Goal: Task Accomplishment & Management: Manage account settings

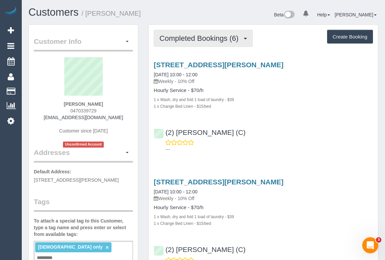
click at [194, 41] on span "Completed Bookings (6)" at bounding box center [201, 38] width 82 height 8
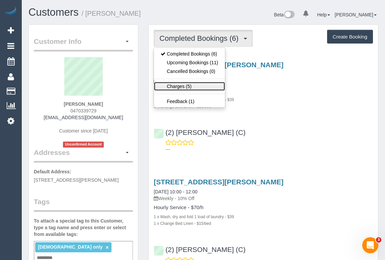
click at [180, 84] on link "Charges (5)" at bounding box center [189, 86] width 71 height 9
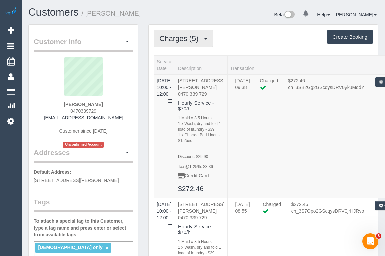
click at [191, 40] on span "Charges (5)" at bounding box center [181, 38] width 42 height 8
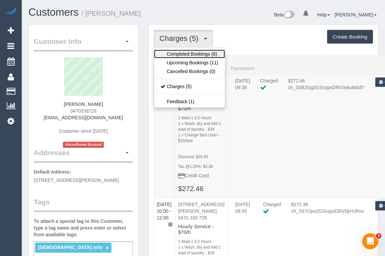
click at [191, 53] on link "Completed Bookings (6)" at bounding box center [189, 54] width 71 height 9
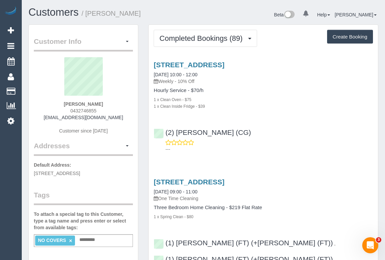
click at [325, 136] on div "(2) Gurpreet Kaur (CG) ---" at bounding box center [264, 138] width 230 height 30
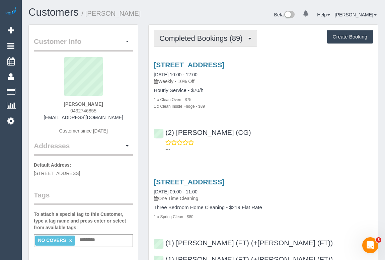
click at [218, 40] on span "Completed Bookings (89)" at bounding box center [203, 38] width 86 height 8
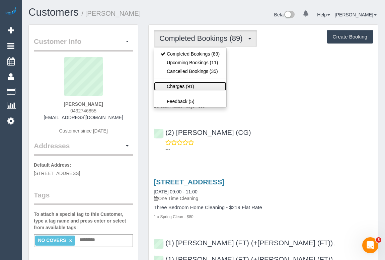
click at [178, 85] on link "Charges (91)" at bounding box center [190, 86] width 72 height 9
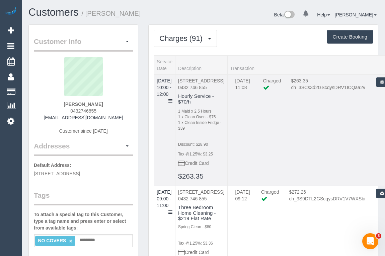
click at [176, 93] on td "26/09/2025 10:00 - 12:00" at bounding box center [164, 129] width 21 height 111
click at [173, 99] on icon at bounding box center [171, 101] width 4 height 5
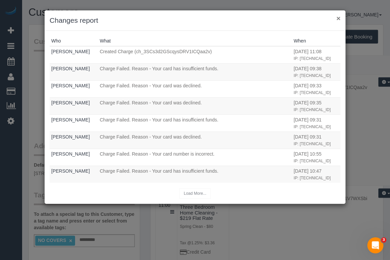
click at [337, 19] on button "×" at bounding box center [339, 18] width 4 height 7
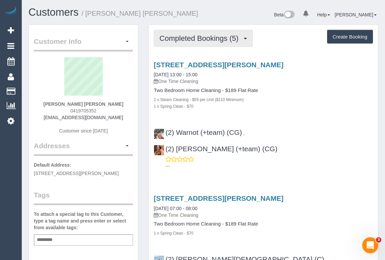
click at [189, 38] on span "Completed Bookings (5)" at bounding box center [201, 38] width 82 height 8
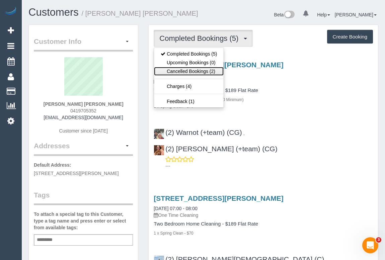
click at [188, 72] on link "Cancelled Bookings (2)" at bounding box center [189, 71] width 70 height 9
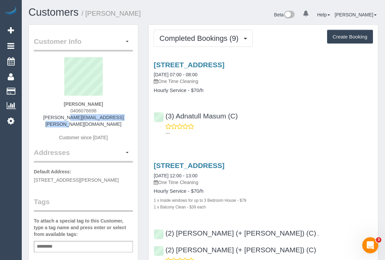
drag, startPoint x: 38, startPoint y: 117, endPoint x: 131, endPoint y: 119, distance: 92.9
click at [131, 119] on div "Gopika Gnanakumar 0406076698 gopika.gnanakumar@gmail.com Customer since 2024" at bounding box center [83, 102] width 99 height 91
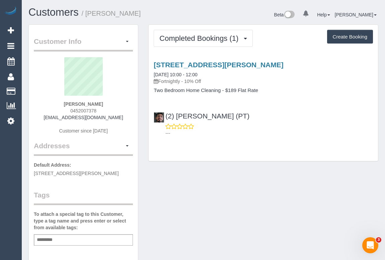
drag, startPoint x: 51, startPoint y: 116, endPoint x: 115, endPoint y: 134, distance: 67.0
click at [120, 119] on div "[PERSON_NAME] 0452007378 [EMAIL_ADDRESS][DOMAIN_NAME] Customer since [DATE]" at bounding box center [83, 99] width 99 height 84
copy link "[EMAIL_ADDRESS][DOMAIN_NAME]"
click at [48, 118] on div "[PERSON_NAME] 0452007378 [EMAIL_ADDRESS][DOMAIN_NAME] Customer since [DATE]" at bounding box center [83, 99] width 99 height 84
drag, startPoint x: 50, startPoint y: 118, endPoint x: 115, endPoint y: 120, distance: 64.4
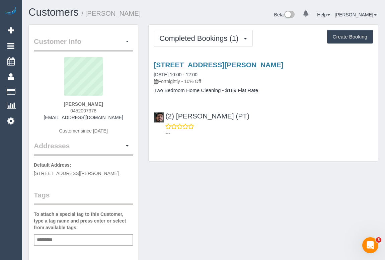
click at [115, 120] on div "[PERSON_NAME] 0452007378 [EMAIL_ADDRESS][DOMAIN_NAME] Customer since [DATE]" at bounding box center [83, 99] width 99 height 84
copy link "[EMAIL_ADDRESS][DOMAIN_NAME]"
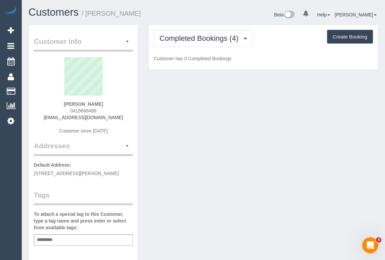
drag, startPoint x: 48, startPoint y: 117, endPoint x: 131, endPoint y: 119, distance: 82.5
click at [131, 119] on div "[PERSON_NAME] 0415668488 [EMAIL_ADDRESS][DOMAIN_NAME] Customer since [DATE]" at bounding box center [83, 99] width 99 height 84
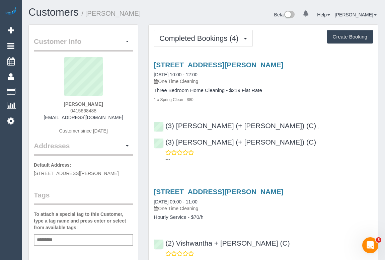
copy link "[EMAIL_ADDRESS][DOMAIN_NAME]"
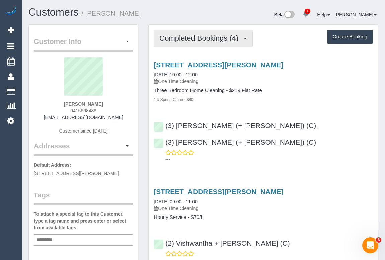
click at [222, 40] on span "Completed Bookings (4)" at bounding box center [201, 38] width 82 height 8
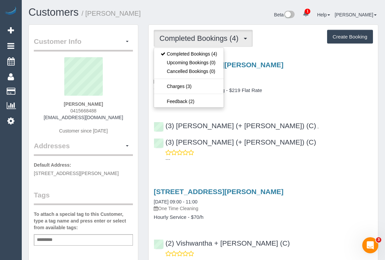
click at [331, 91] on h4 "Three Bedroom Home Cleaning - $219 Flat Rate" at bounding box center [264, 91] width 220 height 6
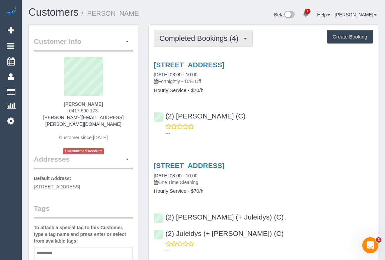
click at [213, 37] on span "Completed Bookings (4)" at bounding box center [201, 38] width 82 height 8
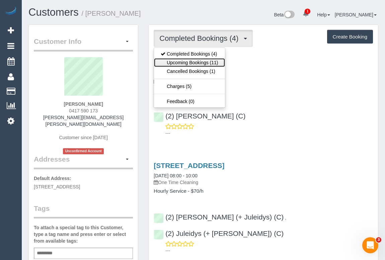
click at [205, 60] on link "Upcoming Bookings (11)" at bounding box center [189, 62] width 71 height 9
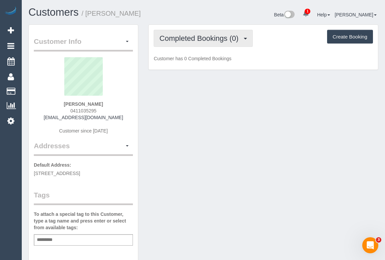
click at [190, 36] on span "Completed Bookings (0)" at bounding box center [201, 38] width 82 height 8
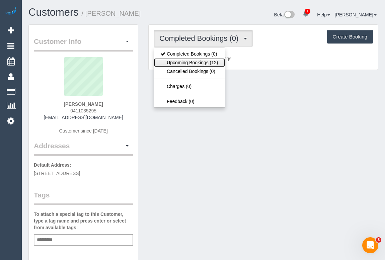
click at [188, 64] on link "Upcoming Bookings (12)" at bounding box center [189, 62] width 71 height 9
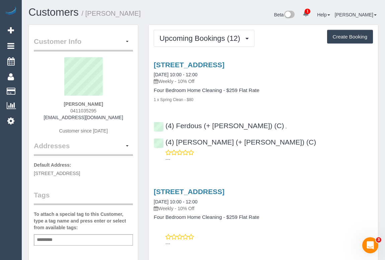
click at [293, 93] on h4 "Four Bedroom Home Cleaning - $259 Flat Rate" at bounding box center [264, 91] width 220 height 6
click at [212, 64] on link "[STREET_ADDRESS]" at bounding box center [189, 65] width 71 height 8
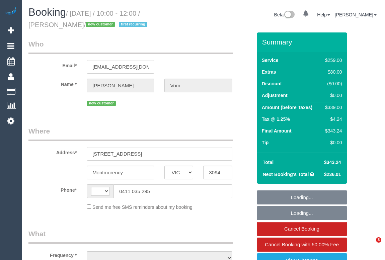
select select "VIC"
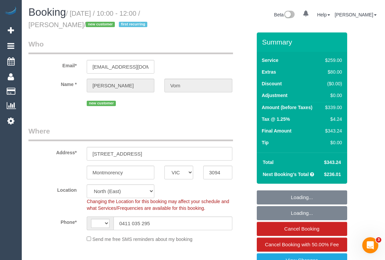
select select "string:AU"
select select "object:712"
select select "number:30"
select select "number:14"
select select "number:19"
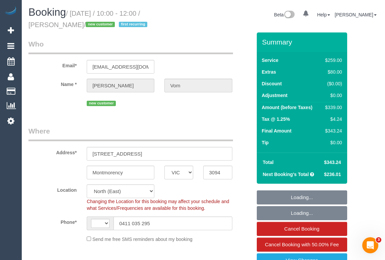
select select "number:22"
select select "number:34"
select select "number:26"
select select "object:738"
select select "string:stripe-pm_1SB5m22GScqysDRVIc5UrcRU"
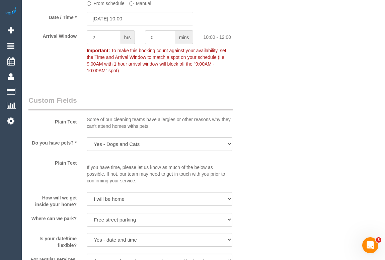
scroll to position [792, 0]
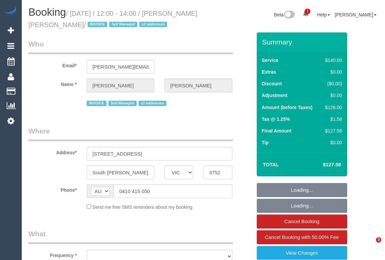
select select "VIC"
select select "number:27"
select select "number:14"
select select "number:19"
select select "number:36"
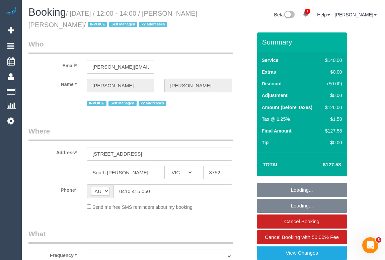
select select "number:33"
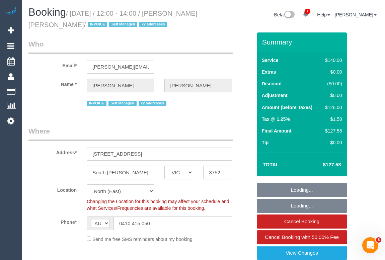
select select "object:1501"
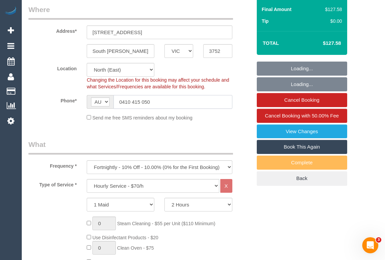
drag, startPoint x: 158, startPoint y: 101, endPoint x: 54, endPoint y: 98, distance: 103.3
click at [54, 98] on div "Phone* AF AL DZ AD AO AI AQ AG AR AM AW AU AT AZ BS BH BD BB BY BE BZ BJ BM BT …" at bounding box center [140, 102] width 234 height 14
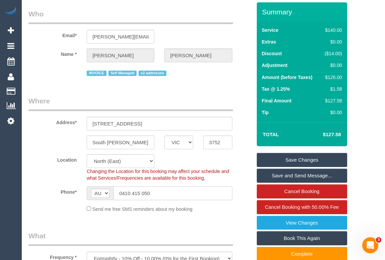
scroll to position [0, 0]
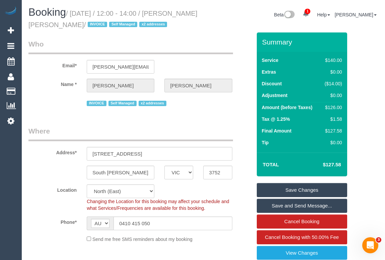
click at [52, 111] on fieldset "Who Email* dorrah@bigpond.com Name * Deborah Jan Harrison INVOICE Self Managed …" at bounding box center [140, 76] width 224 height 74
drag, startPoint x: 163, startPoint y: 221, endPoint x: 88, endPoint y: 220, distance: 74.4
click at [88, 220] on div "AF AL DZ AD AO AI AQ AG AR AM AW AU AT AZ BS BH BD BB BY BE BZ BJ BM BT BO BA B…" at bounding box center [159, 224] width 145 height 14
click at [165, 224] on input "0410 415 050" at bounding box center [173, 224] width 119 height 14
drag, startPoint x: 163, startPoint y: 222, endPoint x: 96, endPoint y: 223, distance: 67.4
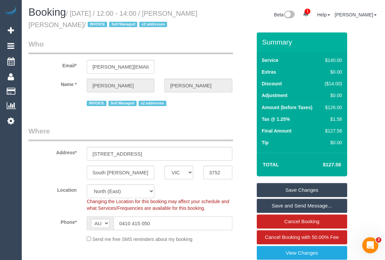
click at [96, 223] on div "AF AL DZ AD AO AI AQ AG AR AM AW AU AT AZ BS BH BD BB BY BE BZ BJ BM BT BO BA B…" at bounding box center [159, 224] width 145 height 14
drag, startPoint x: 27, startPoint y: 24, endPoint x: 96, endPoint y: 24, distance: 68.0
click at [96, 24] on div "Booking / October 01, 2025 / 12:00 - 14:00 / Deborah Jan Harrison / INVOICE Sel…" at bounding box center [113, 20] width 180 height 26
copy small "[PERSON_NAME] [PERSON_NAME]"
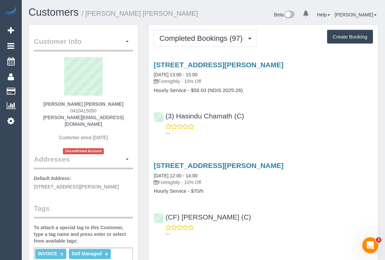
drag, startPoint x: 69, startPoint y: 108, endPoint x: 119, endPoint y: 111, distance: 50.4
click at [119, 111] on div "[PERSON_NAME] [PERSON_NAME] 0410415050 [PERSON_NAME][EMAIL_ADDRESS][DOMAIN_NAME…" at bounding box center [83, 105] width 99 height 97
copy span "0410415050"
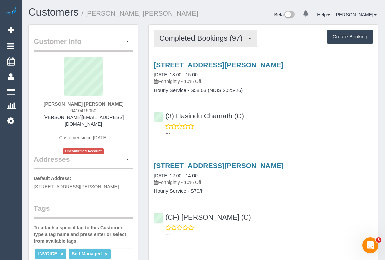
click at [193, 34] on button "Completed Bookings (97)" at bounding box center [205, 38] width 103 height 17
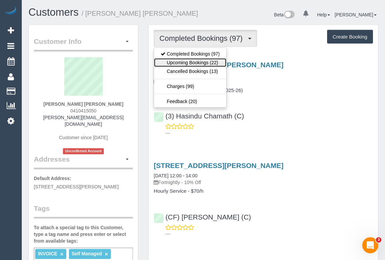
click at [195, 62] on link "Upcoming Bookings (22)" at bounding box center [190, 62] width 72 height 9
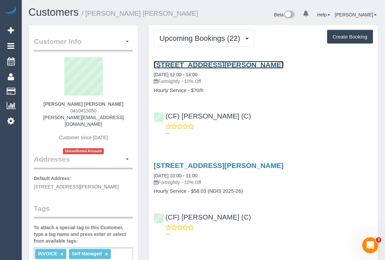
click at [236, 63] on link "[STREET_ADDRESS][PERSON_NAME]" at bounding box center [219, 65] width 130 height 8
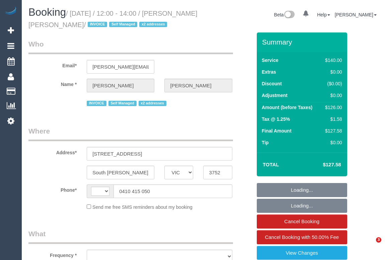
select select "VIC"
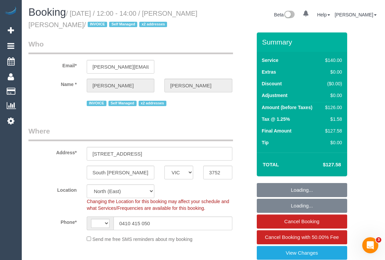
select select "string:AU"
select select "number:27"
select select "number:14"
select select "number:19"
select select "number:36"
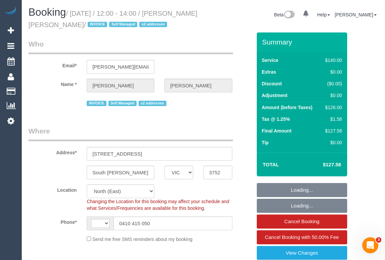
select select "number:33"
select select "object:864"
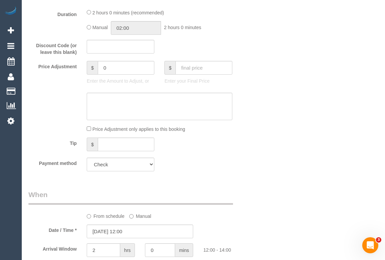
scroll to position [548, 0]
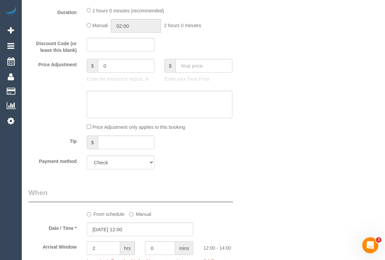
click at [231, 162] on div "Payment method Mastercard - 2037 - 05/2028 (Default) Add Credit Card ──────────…" at bounding box center [140, 163] width 234 height 14
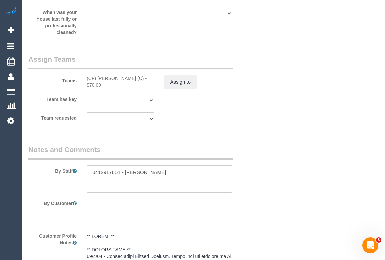
scroll to position [1066, 0]
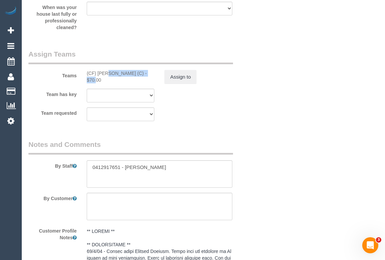
drag, startPoint x: 82, startPoint y: 72, endPoint x: 133, endPoint y: 71, distance: 50.6
click at [133, 71] on div "(CF) [PERSON_NAME] (C) - $70.00" at bounding box center [121, 76] width 78 height 13
copy div "(CF) [PERSON_NAME] (C)"
click at [178, 78] on button "Assign to" at bounding box center [181, 77] width 32 height 14
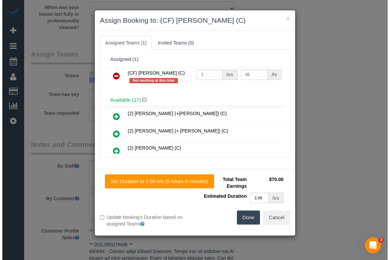
scroll to position [1060, 0]
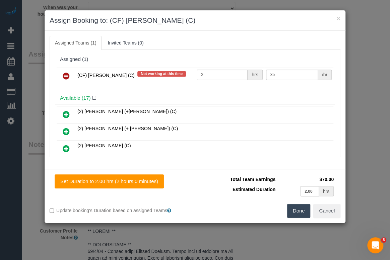
click at [65, 75] on icon at bounding box center [66, 76] width 7 height 8
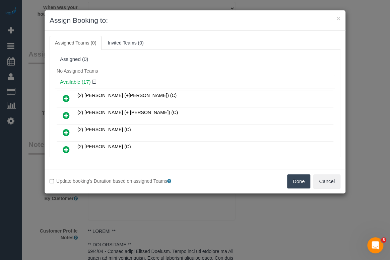
click at [298, 180] on button "Done" at bounding box center [298, 182] width 23 height 14
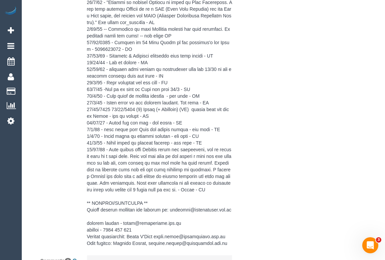
scroll to position [1612, 0]
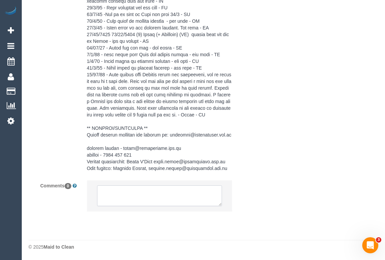
click at [127, 190] on textarea at bounding box center [159, 196] width 125 height 21
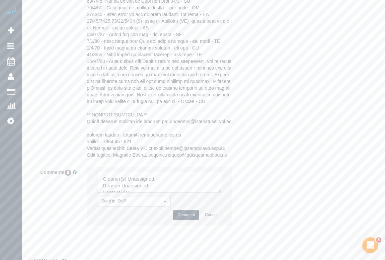
click at [167, 191] on textarea at bounding box center [159, 182] width 125 height 21
paste textarea "(CF) [PERSON_NAME] (C)"
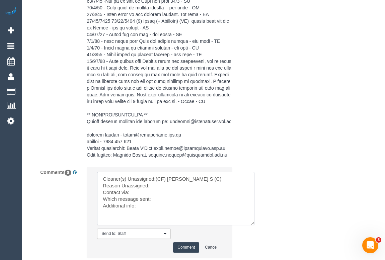
drag, startPoint x: 218, startPoint y: 205, endPoint x: 251, endPoint y: 238, distance: 46.9
click at [251, 226] on textarea at bounding box center [176, 198] width 158 height 53
click at [159, 200] on textarea at bounding box center [176, 198] width 158 height 53
click at [138, 205] on textarea at bounding box center [176, 198] width 158 height 53
click at [162, 214] on textarea at bounding box center [176, 198] width 158 height 53
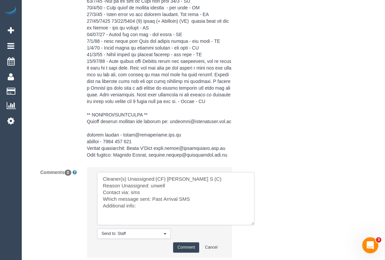
click at [150, 219] on textarea at bounding box center [176, 198] width 158 height 53
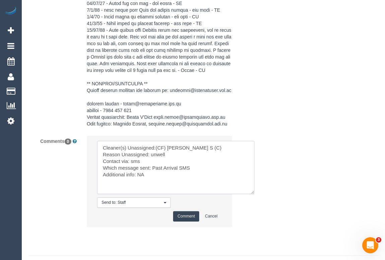
scroll to position [1672, 0]
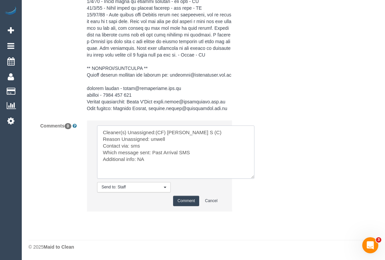
type textarea "Cleaner(s) Unassigned:(CF) [PERSON_NAME] S (C) Reason Unassigned: unwell Contac…"
click at [187, 198] on button "Comment" at bounding box center [186, 201] width 26 height 10
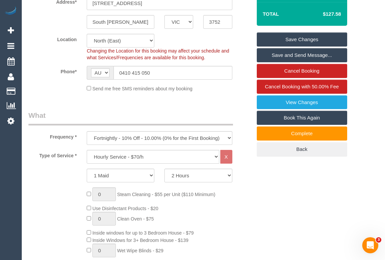
scroll to position [87, 0]
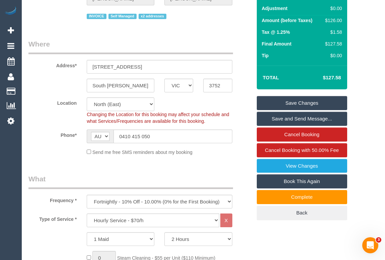
click at [299, 102] on link "Save Changes" at bounding box center [302, 103] width 91 height 14
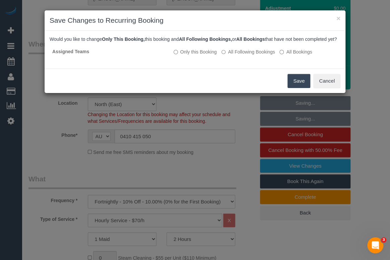
click at [296, 88] on button "Save" at bounding box center [299, 81] width 23 height 14
